Goal: Information Seeking & Learning: Compare options

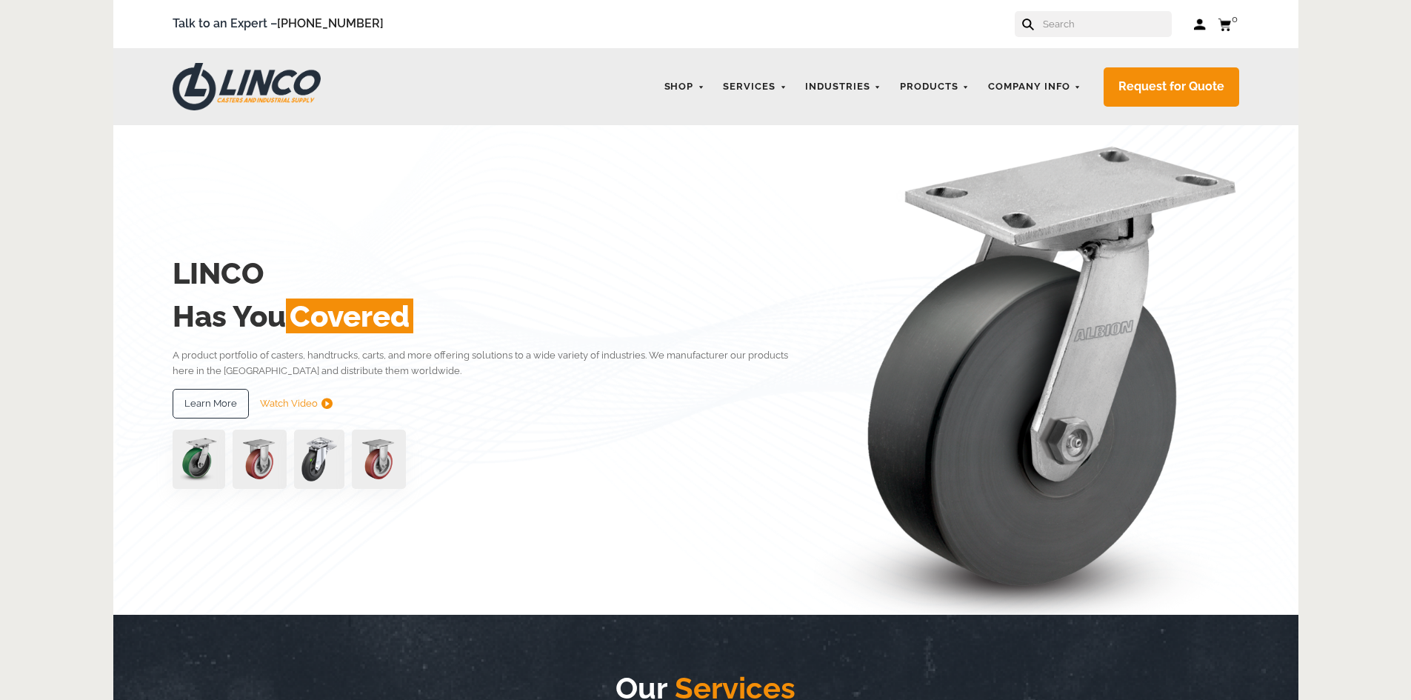
click at [1078, 19] on input "text" at bounding box center [1106, 24] width 130 height 26
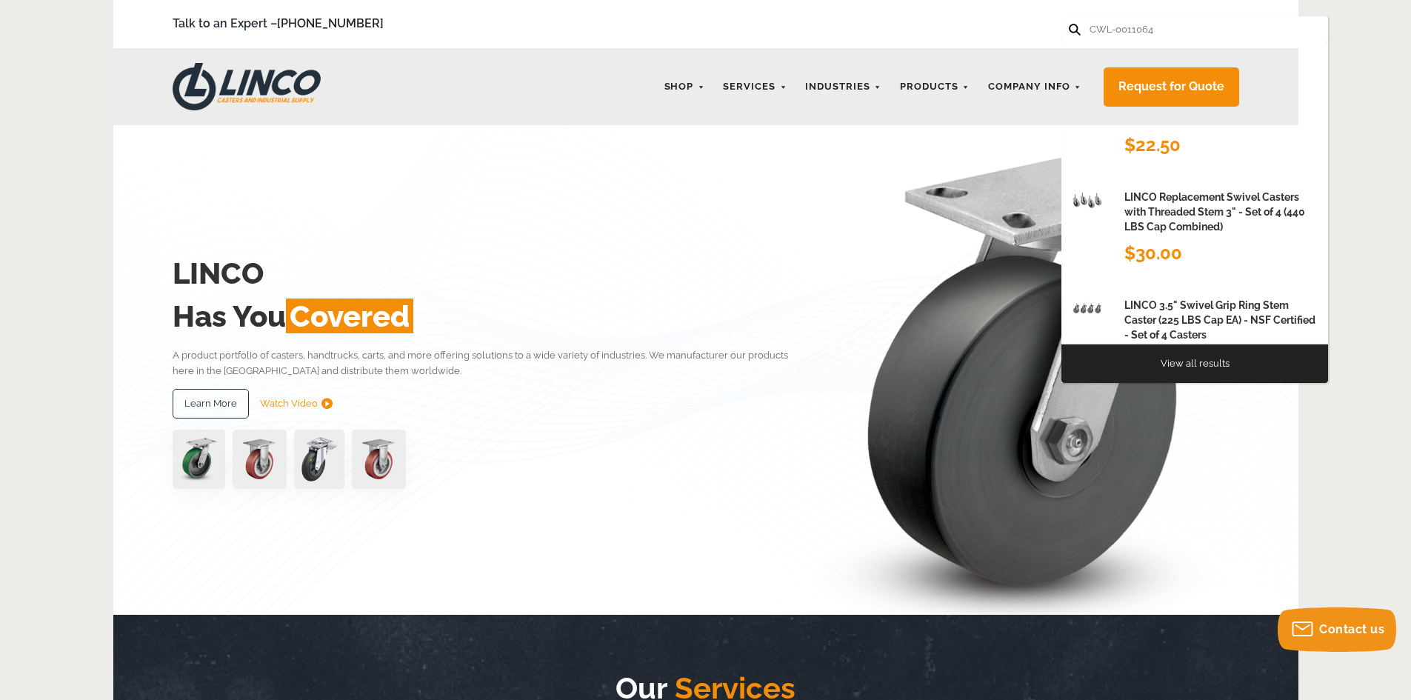
type input "CWL-0011064"
click at [1069, 24] on button at bounding box center [1074, 29] width 10 height 10
click at [1176, 194] on h1 "LINCO Replacement Swivel Casters with Threaded Stem 3" - Set of 4 (440 LBS Cap …" at bounding box center [1220, 212] width 193 height 45
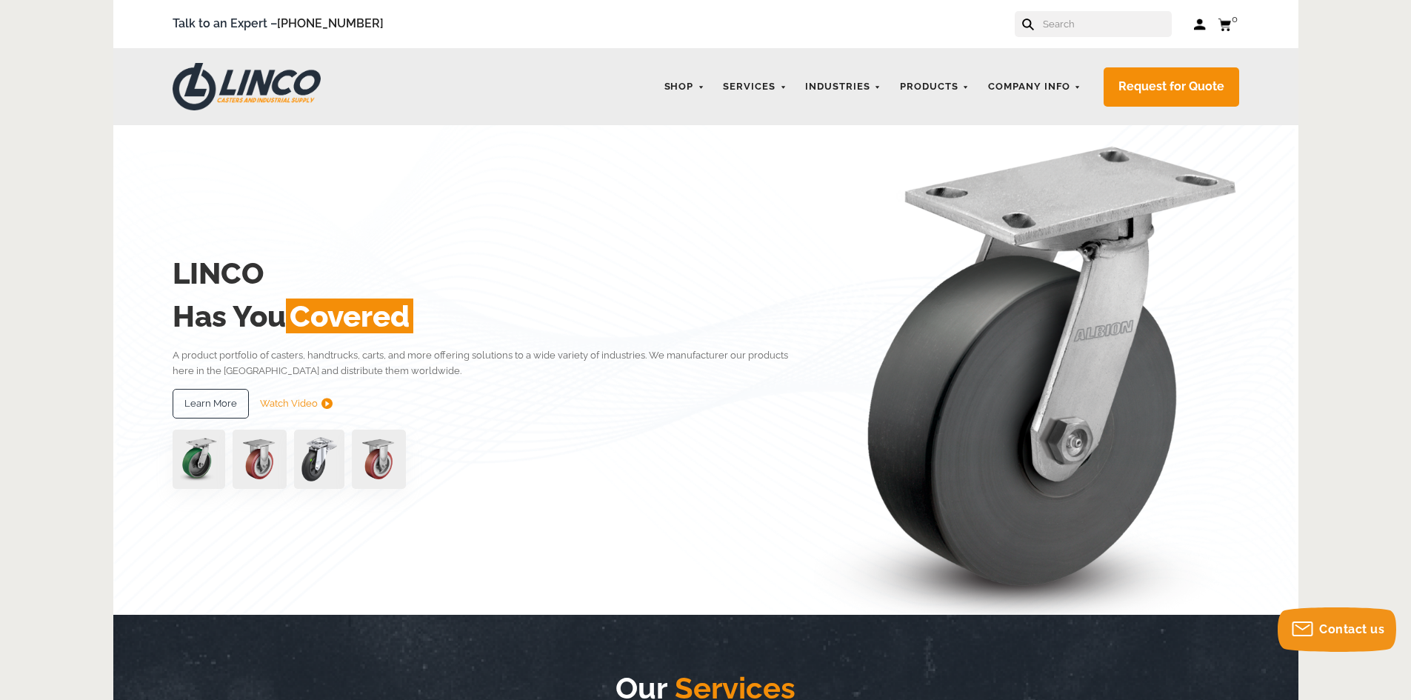
click at [1074, 20] on input "text" at bounding box center [1106, 24] width 130 height 26
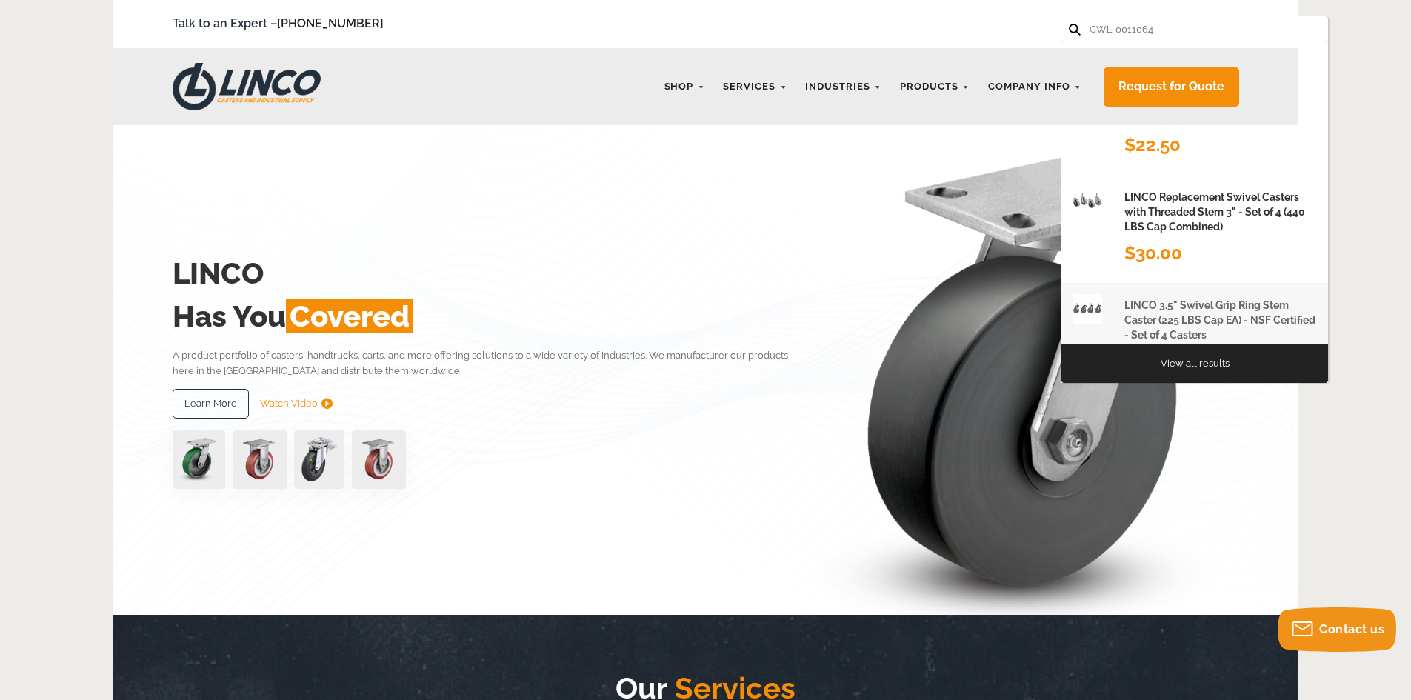
type input "CWL-0011064"
click at [1209, 321] on h1 "LINCO 3.5" Swivel Grip Ring Stem Caster (225 LBS Cap EA) - NSF Certified - Set …" at bounding box center [1220, 320] width 193 height 45
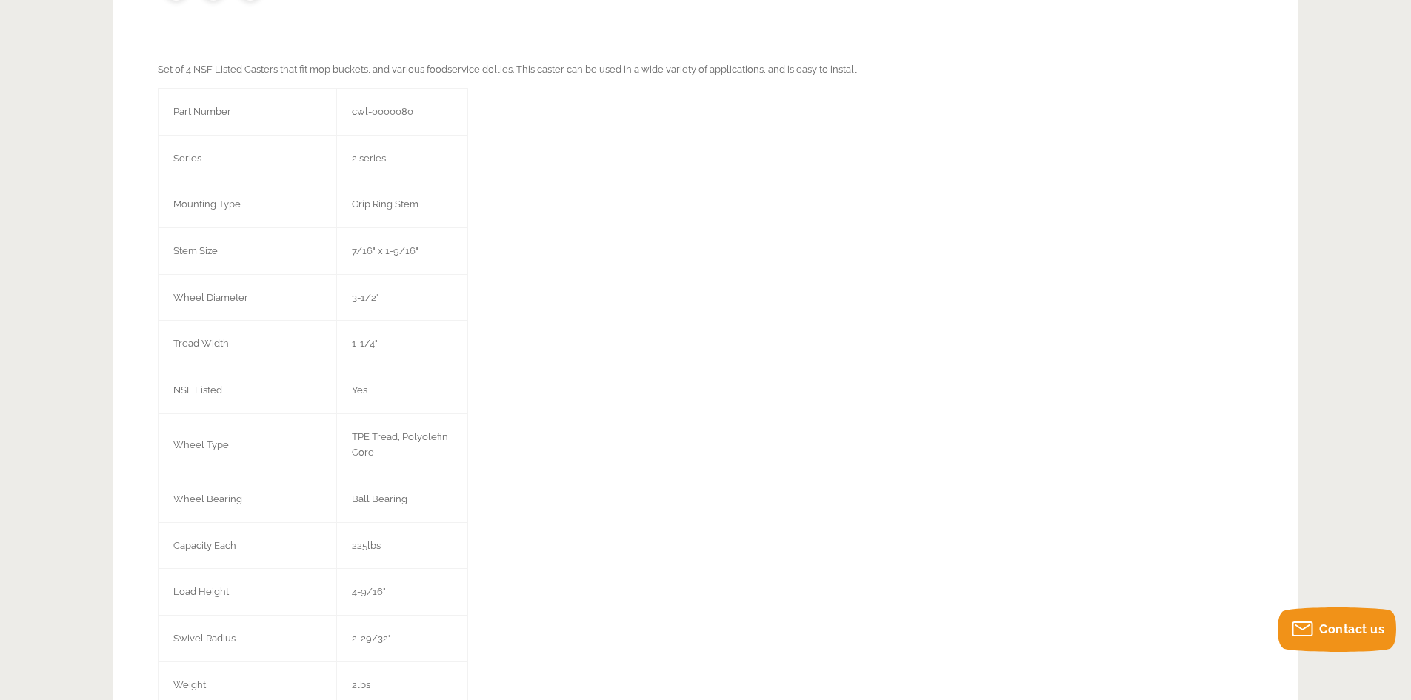
scroll to position [830, 0]
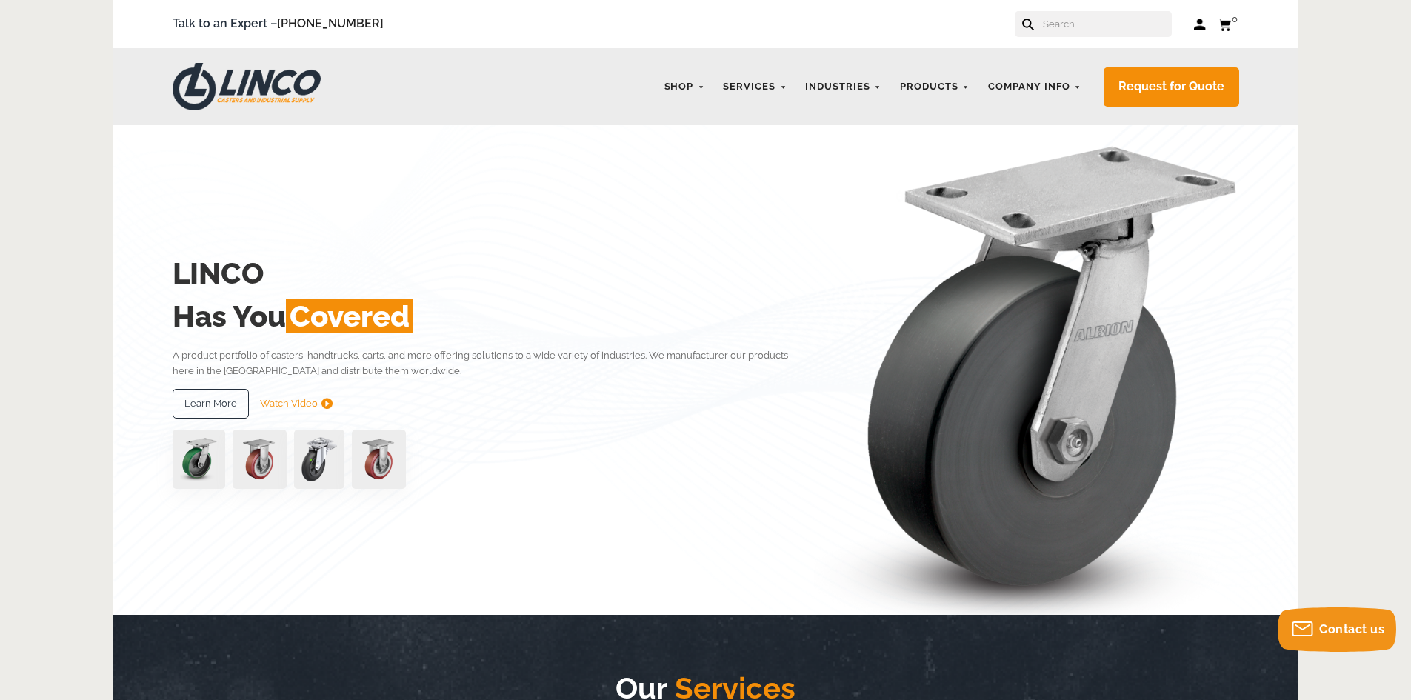
click at [1091, 29] on input "text" at bounding box center [1106, 24] width 130 height 26
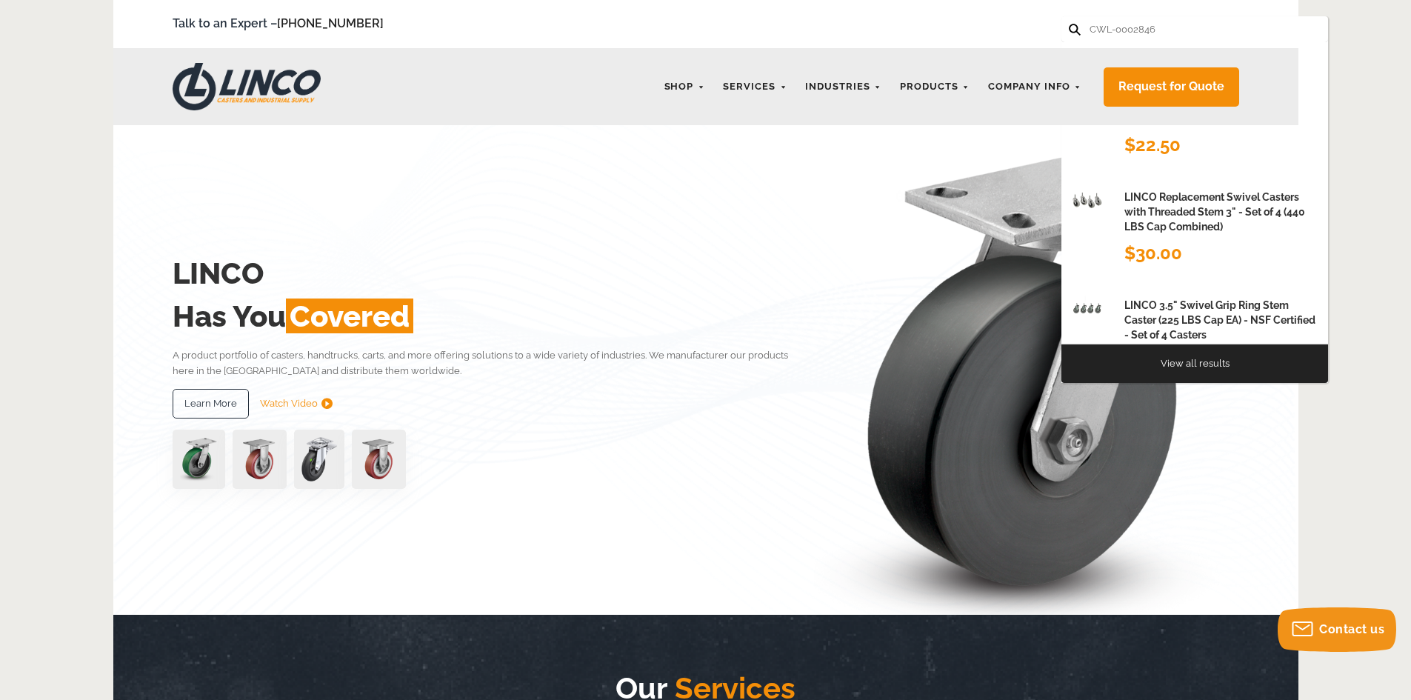
type input "CWL-0002846"
click at [1069, 24] on button at bounding box center [1074, 29] width 10 height 10
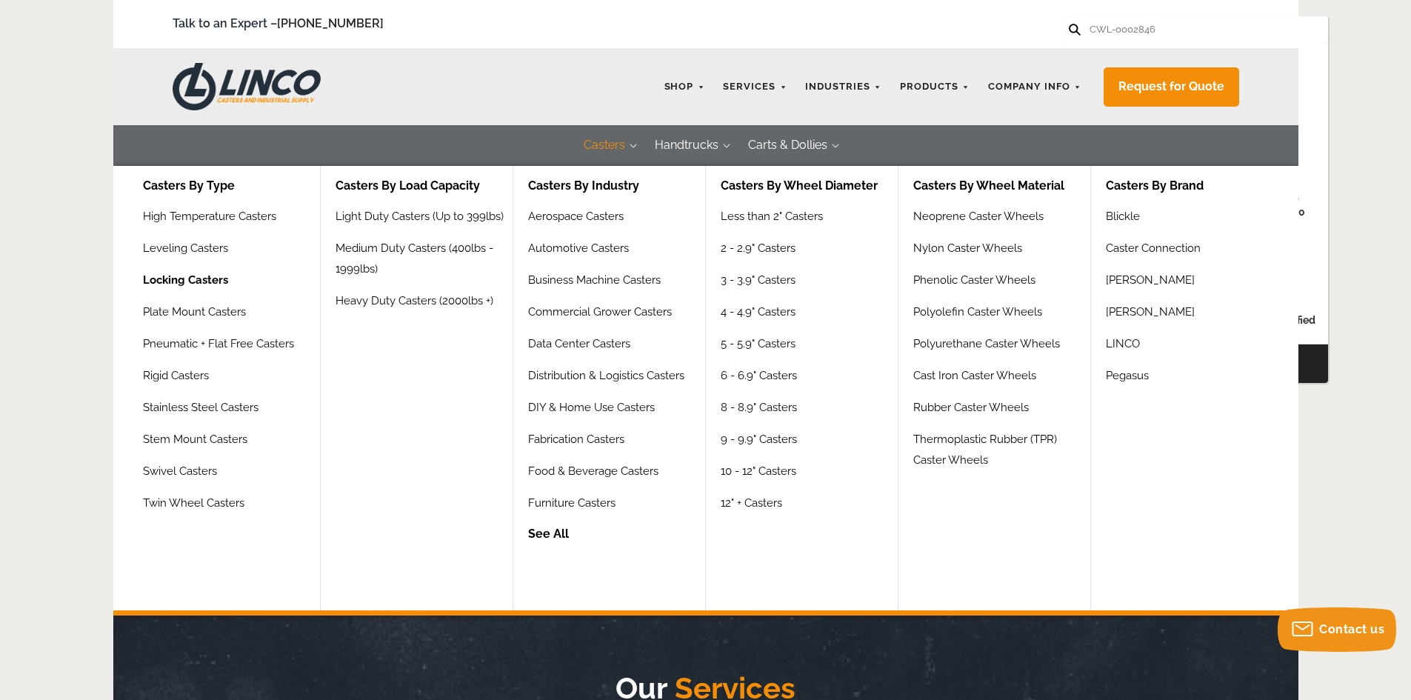
click at [182, 275] on link "Locking Casters" at bounding box center [185, 286] width 85 height 32
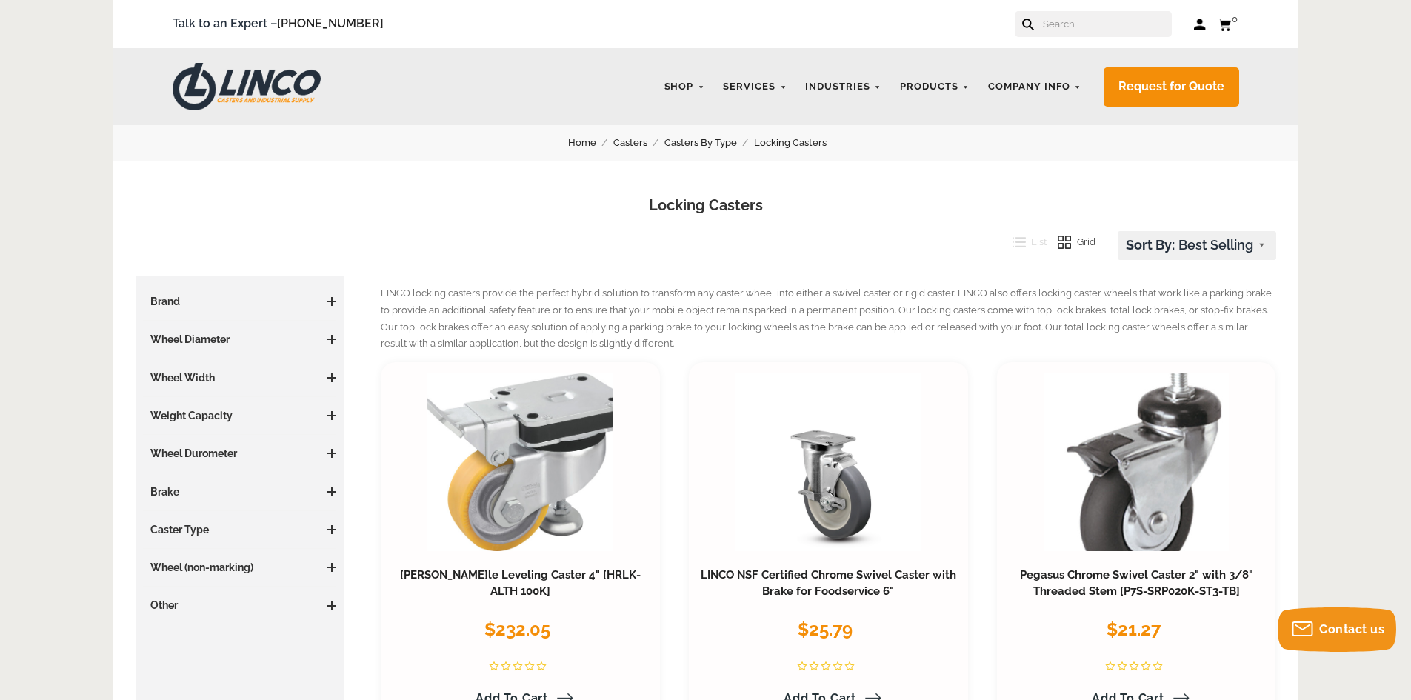
click at [331, 301] on span at bounding box center [331, 301] width 9 height 1
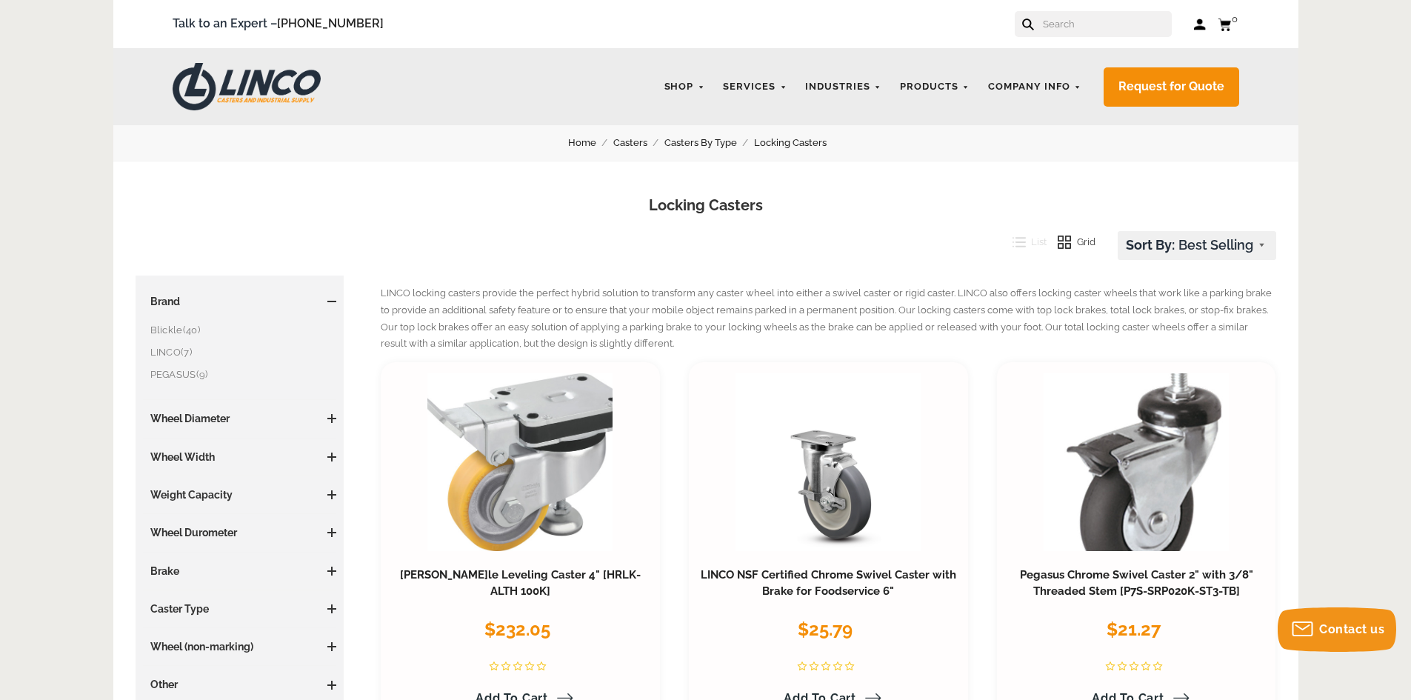
click at [165, 348] on link "LINCO (7)" at bounding box center [243, 352] width 187 height 16
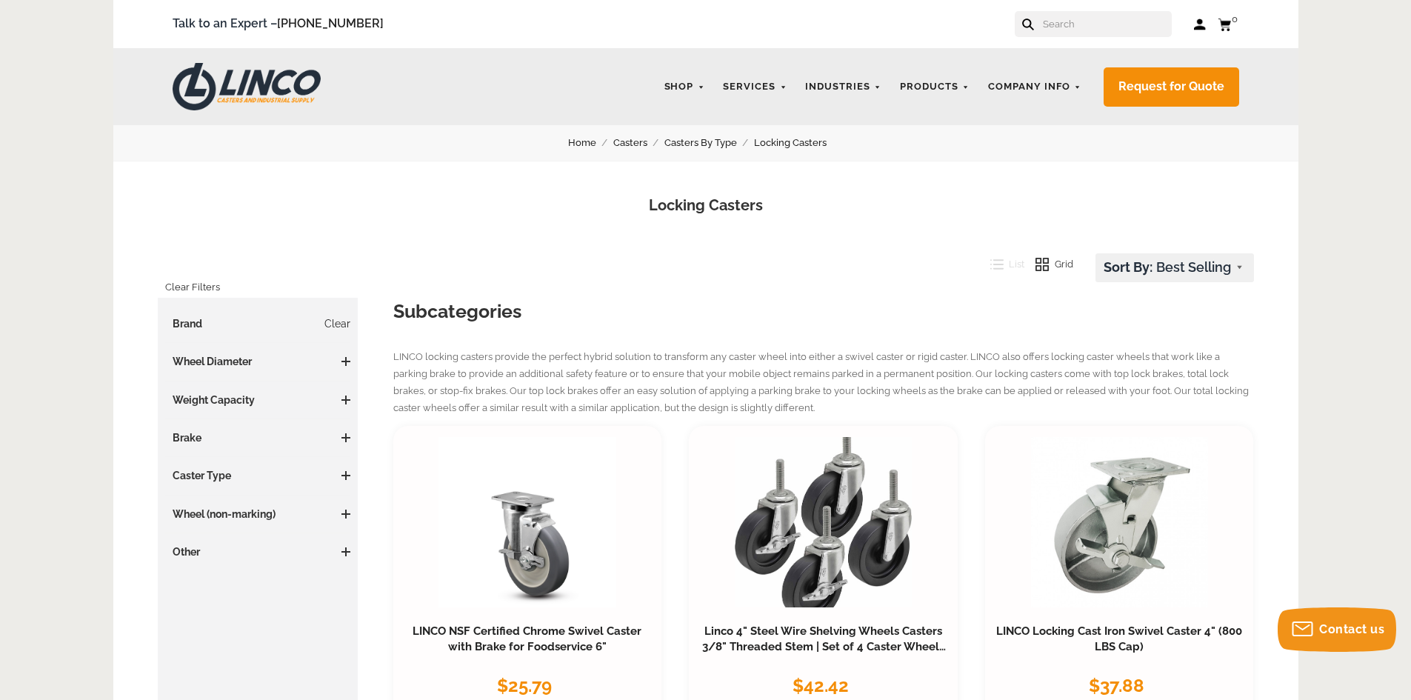
click at [348, 360] on span at bounding box center [345, 361] width 9 height 9
click at [256, 430] on link "8.01 Inches and more (1)" at bounding box center [262, 435] width 179 height 16
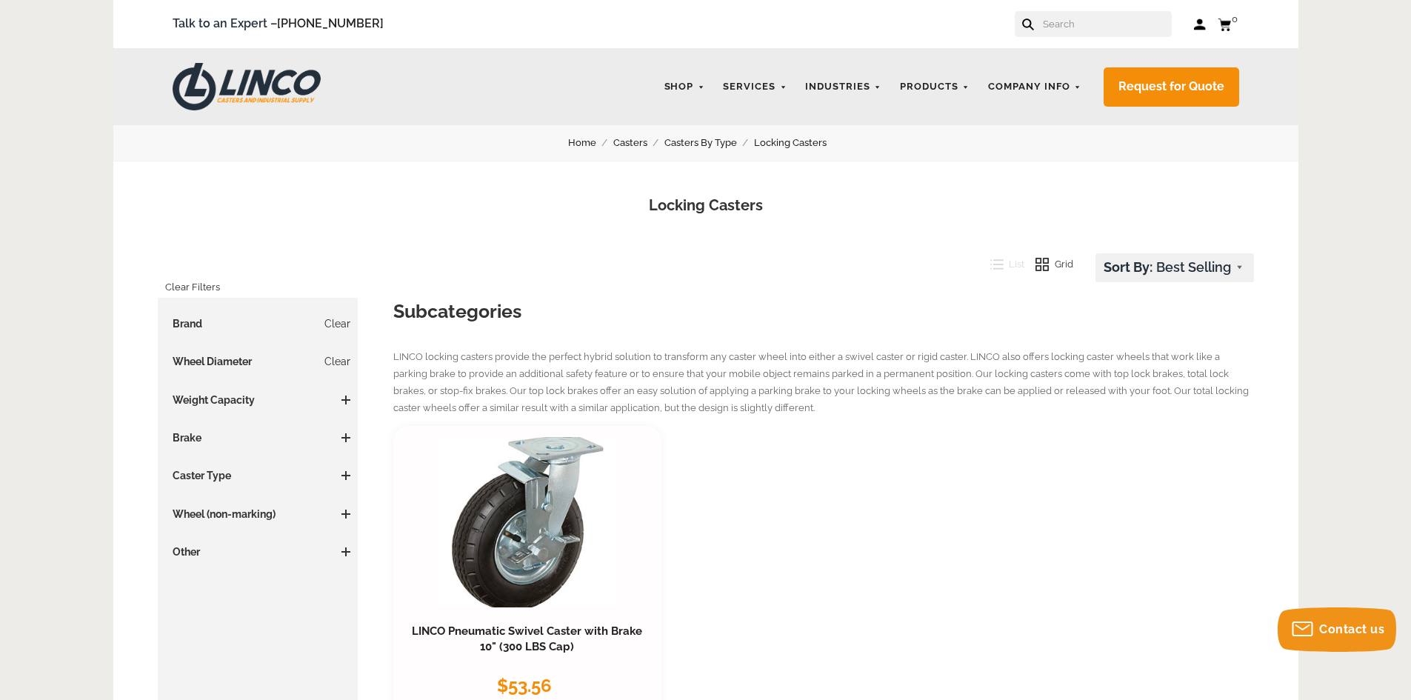
click at [224, 359] on h3 "Wheel Diameter Clear" at bounding box center [258, 361] width 186 height 15
click at [340, 361] on link "Clear" at bounding box center [337, 361] width 26 height 15
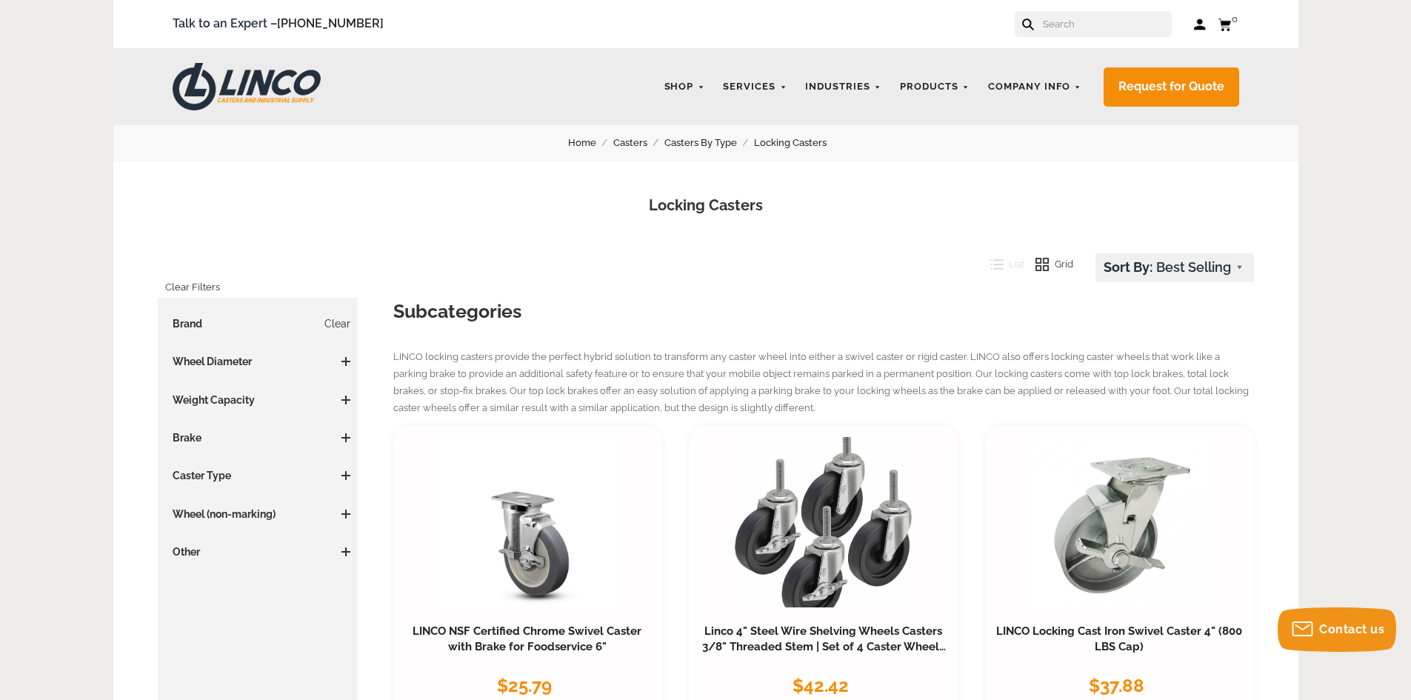
click at [230, 359] on h3 "Wheel Diameter" at bounding box center [258, 361] width 186 height 15
click at [200, 354] on h3 "Wheel Diameter" at bounding box center [258, 361] width 186 height 15
click at [343, 353] on div "Price $ $ Update Brand Clear Blickle (40) LINCO (7) PEGASUS (9) Wheel Diameter …" at bounding box center [258, 437] width 186 height 243
click at [342, 356] on h3 "Wheel Diameter" at bounding box center [258, 361] width 186 height 15
click at [341, 324] on link "Clear" at bounding box center [337, 323] width 26 height 15
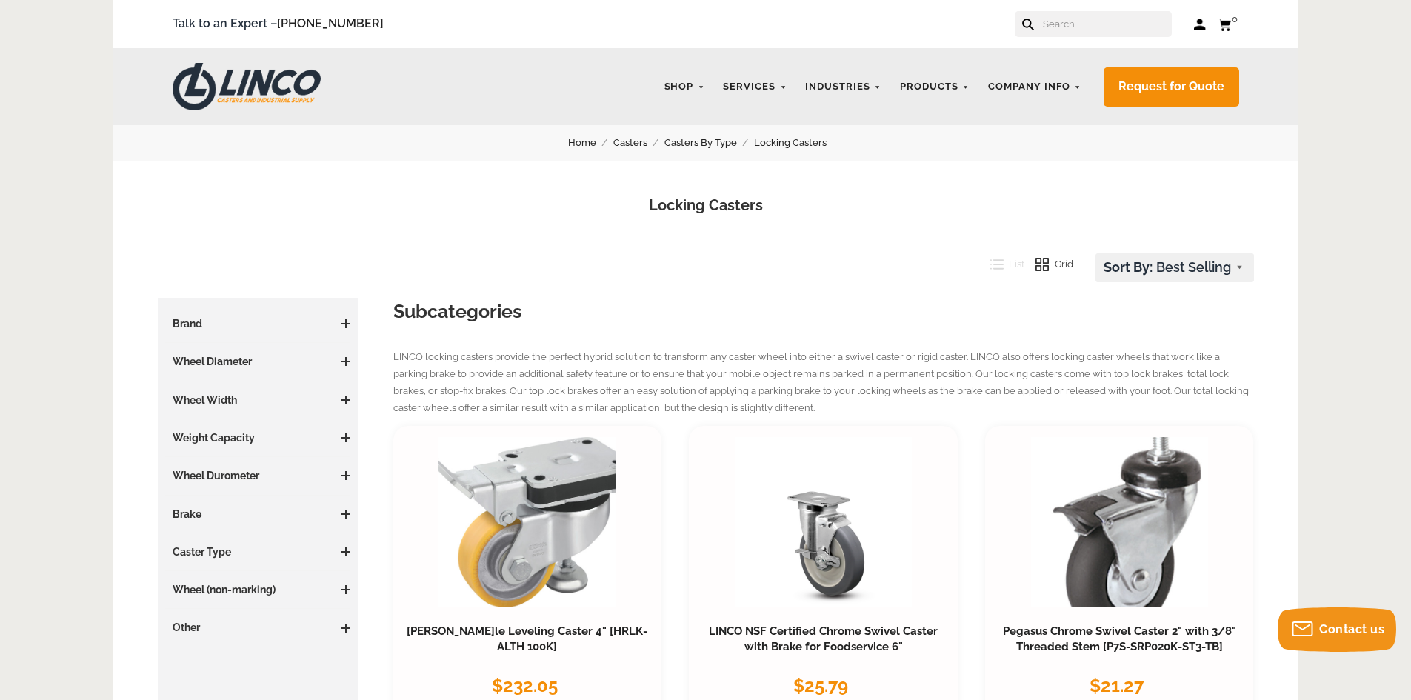
click at [172, 317] on h3 "Brand" at bounding box center [258, 323] width 186 height 15
click at [174, 317] on h3 "Brand" at bounding box center [258, 323] width 186 height 15
click at [346, 324] on span at bounding box center [345, 323] width 1 height 9
click at [184, 377] on link "LINCO (7)" at bounding box center [262, 375] width 179 height 16
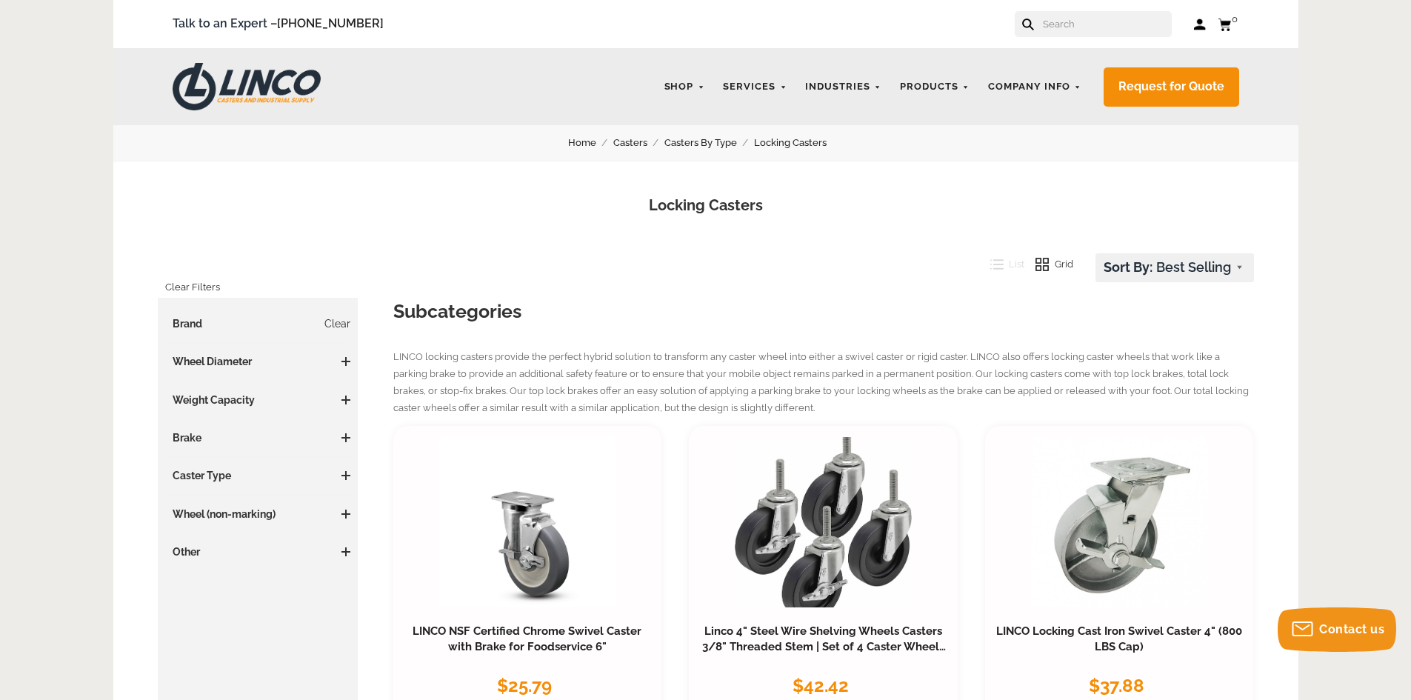
click at [350, 363] on span at bounding box center [345, 361] width 9 height 9
click at [228, 405] on link "5.01 - 6 Inches (2)" at bounding box center [262, 412] width 179 height 16
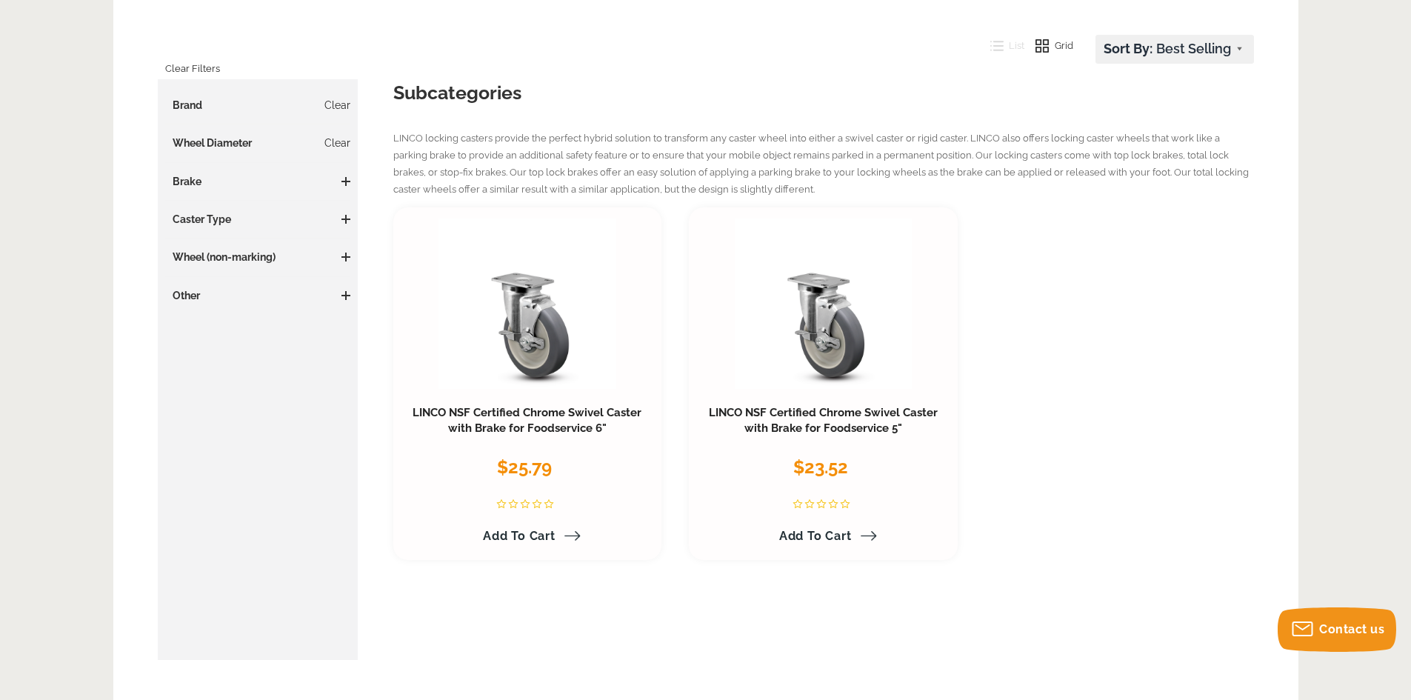
scroll to position [219, 0]
click at [346, 182] on span at bounding box center [345, 180] width 1 height 9
click at [344, 254] on span at bounding box center [345, 253] width 9 height 1
click at [341, 331] on span at bounding box center [345, 327] width 9 height 9
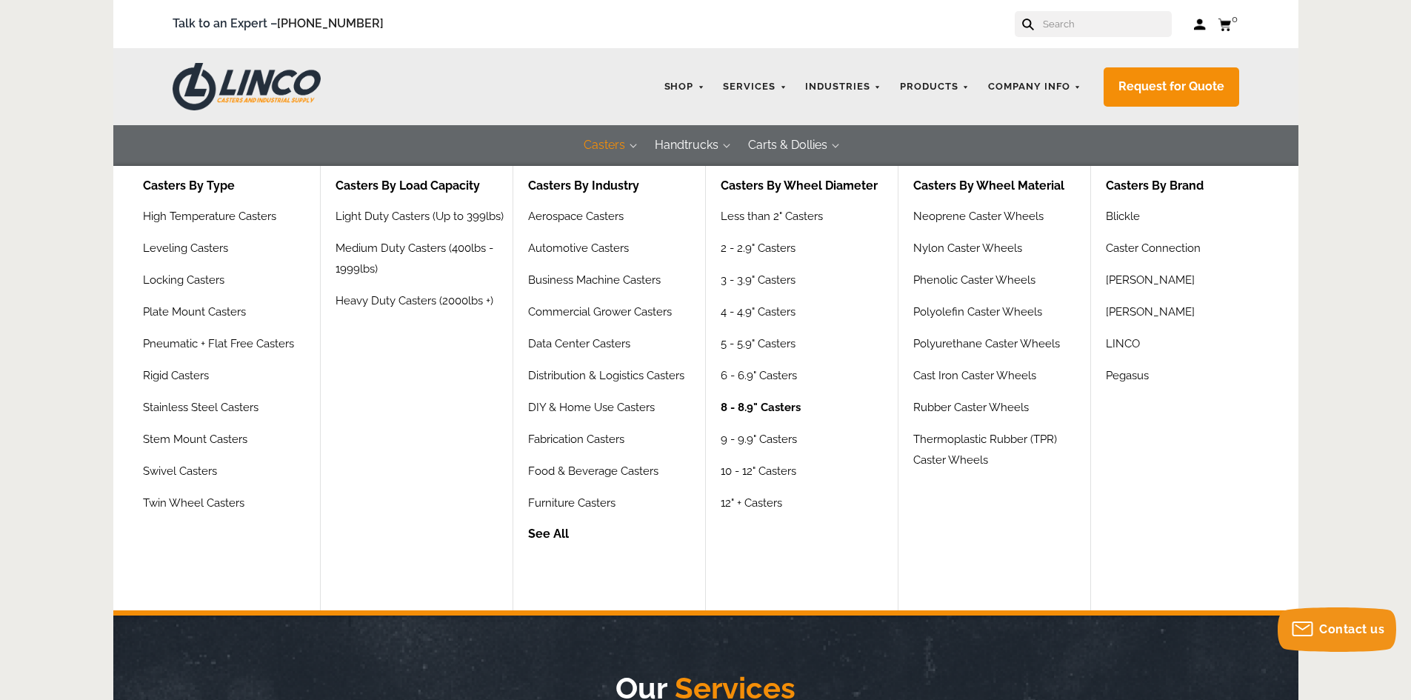
click at [761, 407] on link "8 - 8.9" Casters" at bounding box center [761, 413] width 80 height 32
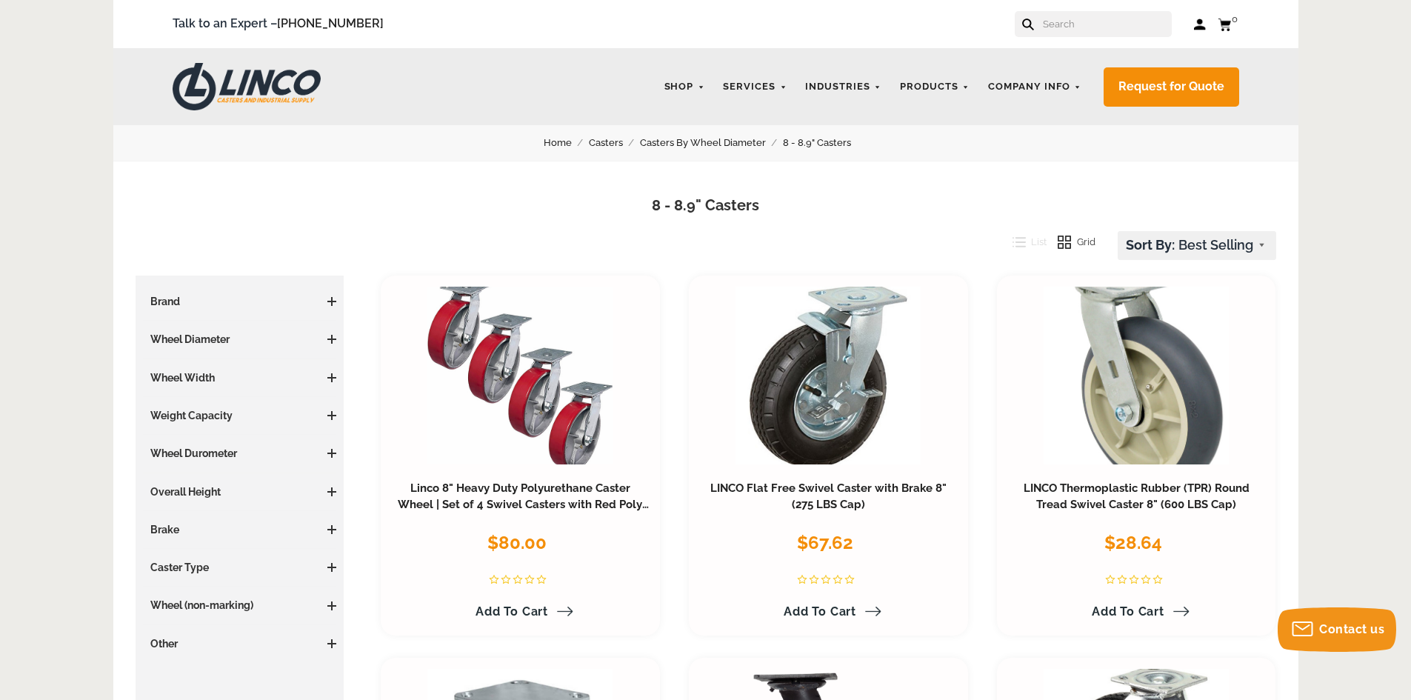
click at [157, 297] on h3 "Brand" at bounding box center [240, 301] width 194 height 15
click at [327, 297] on h3 "Brand" at bounding box center [240, 301] width 194 height 15
click at [329, 299] on span at bounding box center [331, 301] width 9 height 9
click at [207, 350] on link "Caster Connection (9)" at bounding box center [243, 352] width 187 height 16
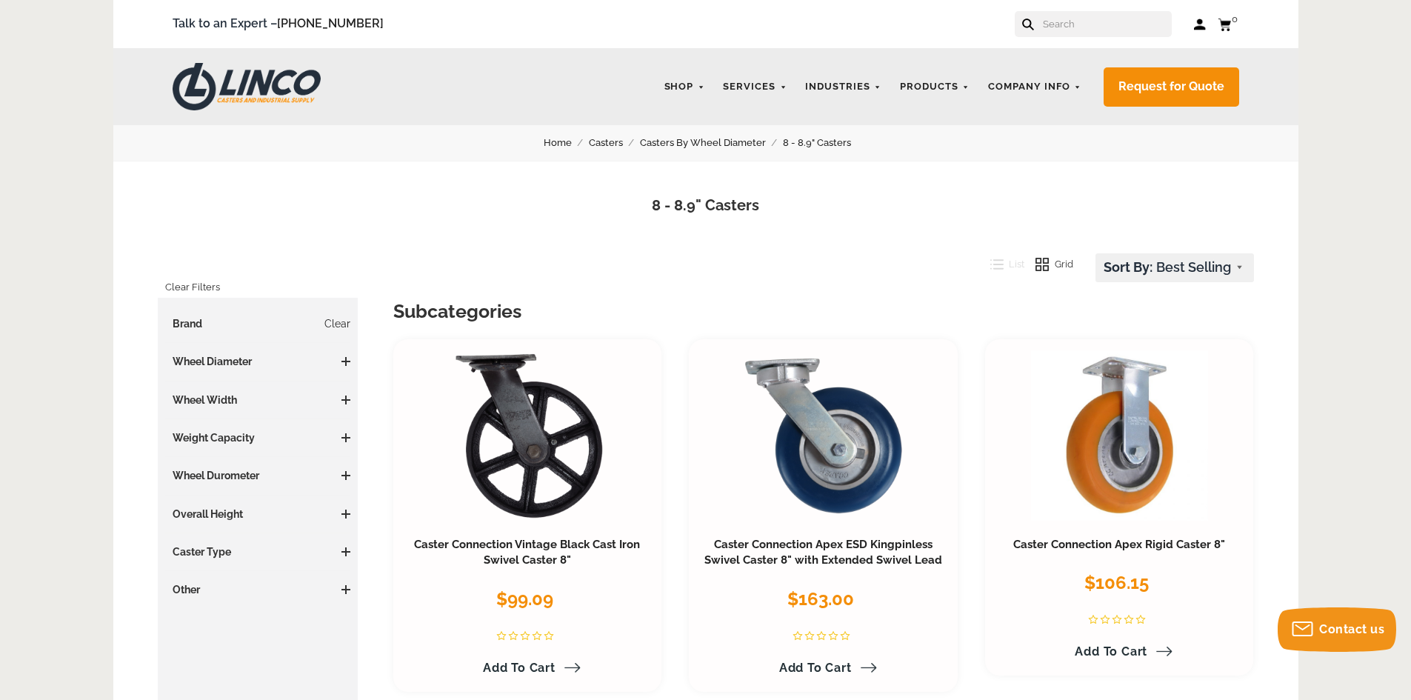
click at [348, 365] on span at bounding box center [345, 361] width 9 height 9
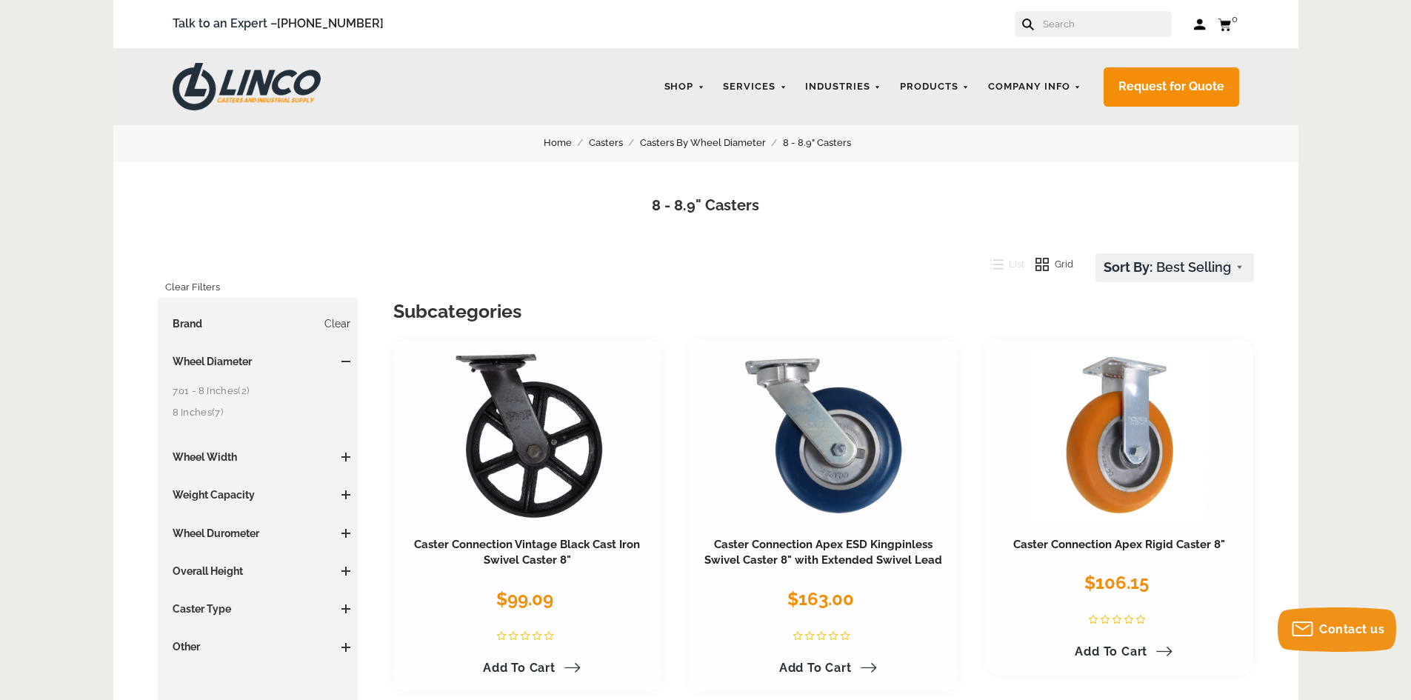
click at [186, 410] on link "8 Inches (7)" at bounding box center [262, 412] width 179 height 16
